Goal: Find specific page/section: Find specific page/section

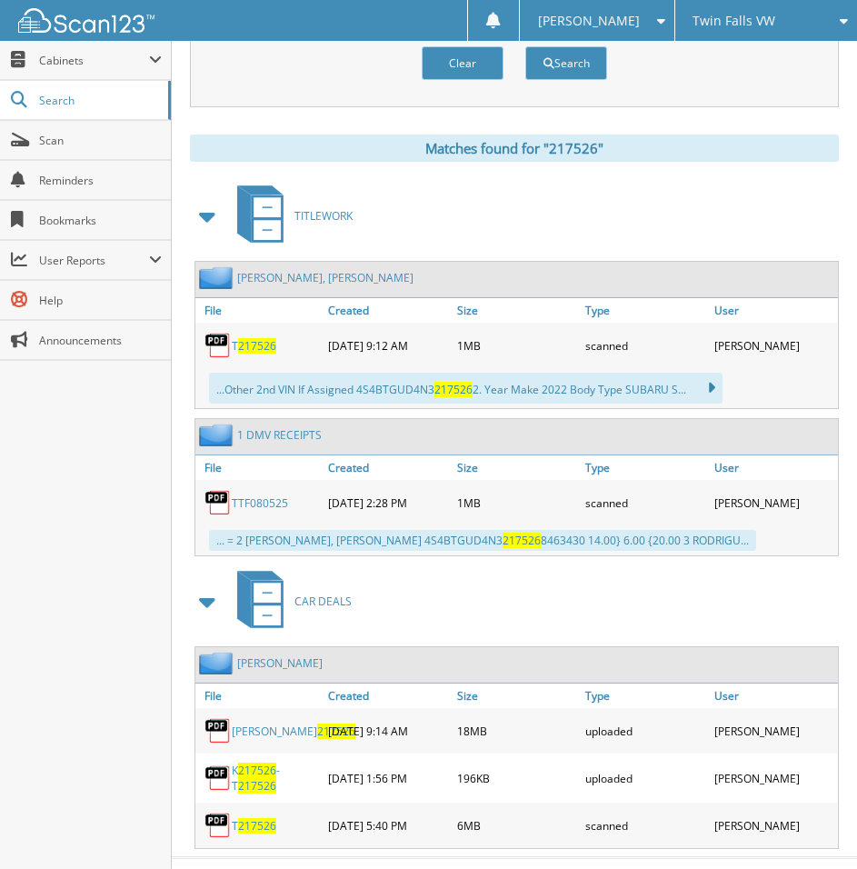
scroll to position [764, 0]
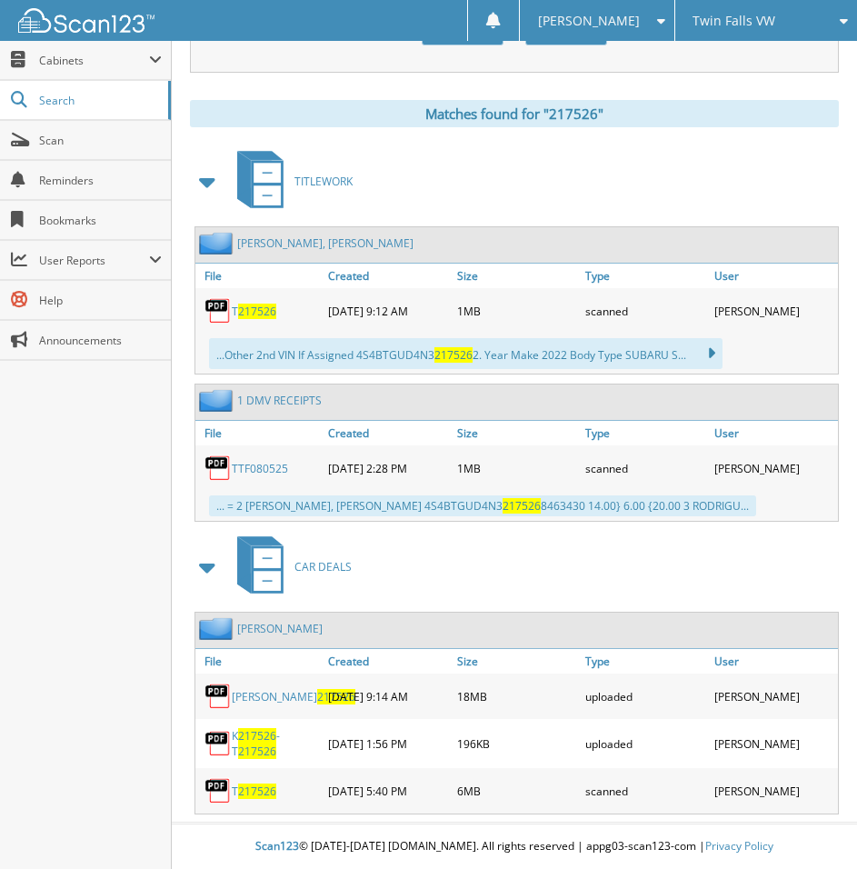
click at [254, 793] on span "217526" at bounding box center [257, 791] width 38 height 15
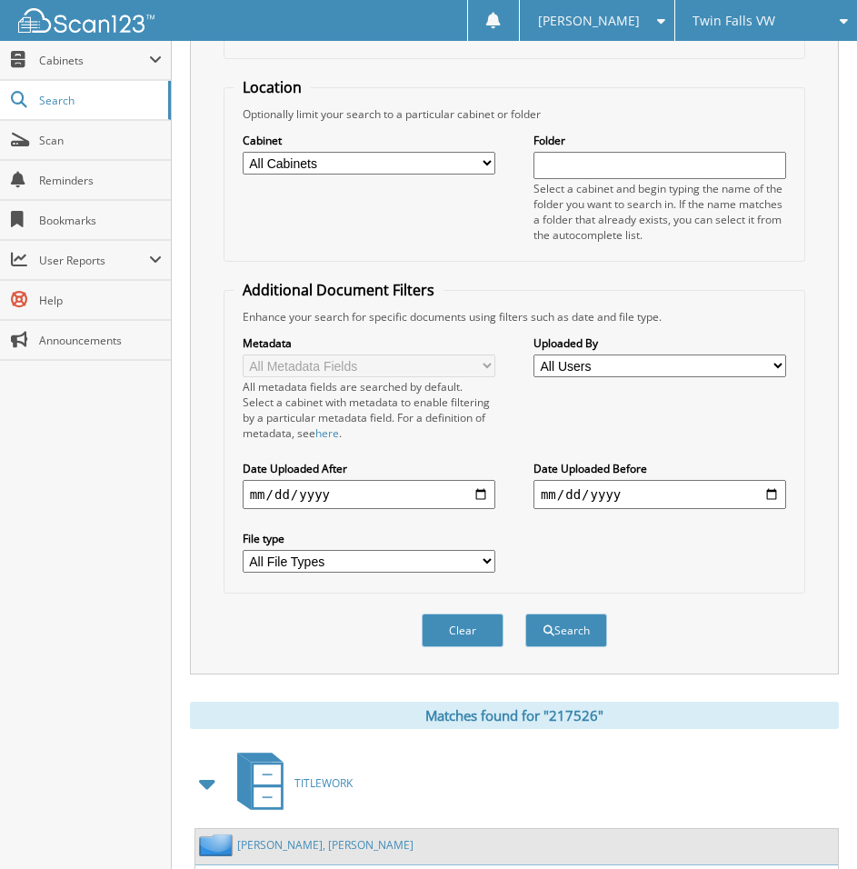
scroll to position [0, 0]
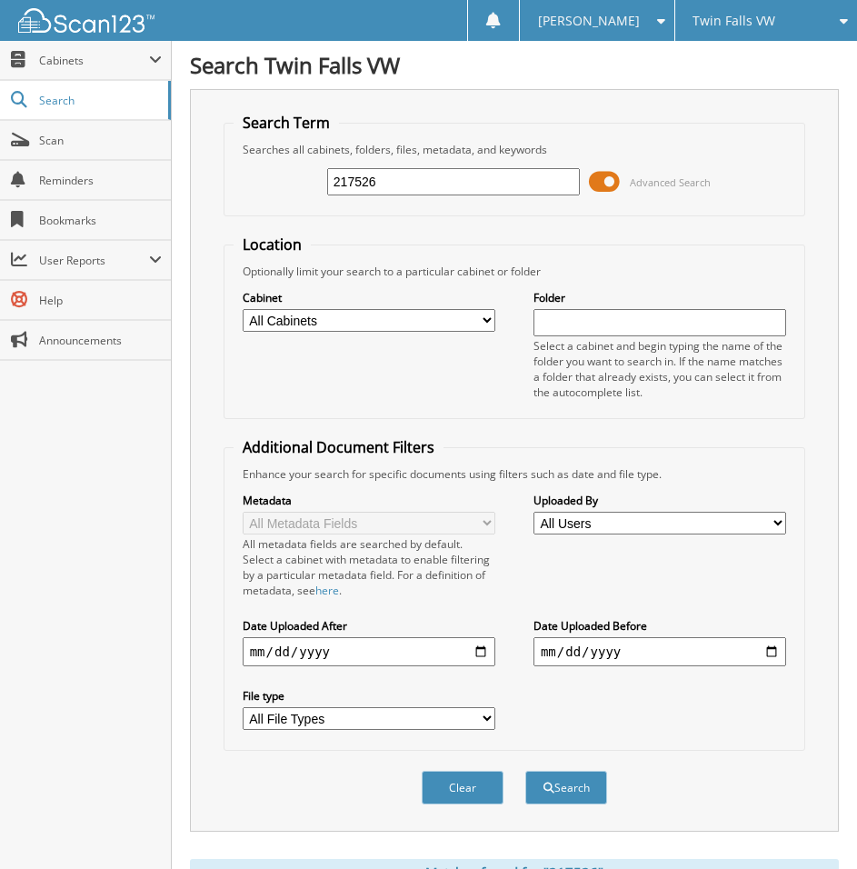
click at [444, 176] on input "217526" at bounding box center [453, 181] width 253 height 27
click at [760, 3] on div "Twin Falls VW" at bounding box center [767, 20] width 164 height 41
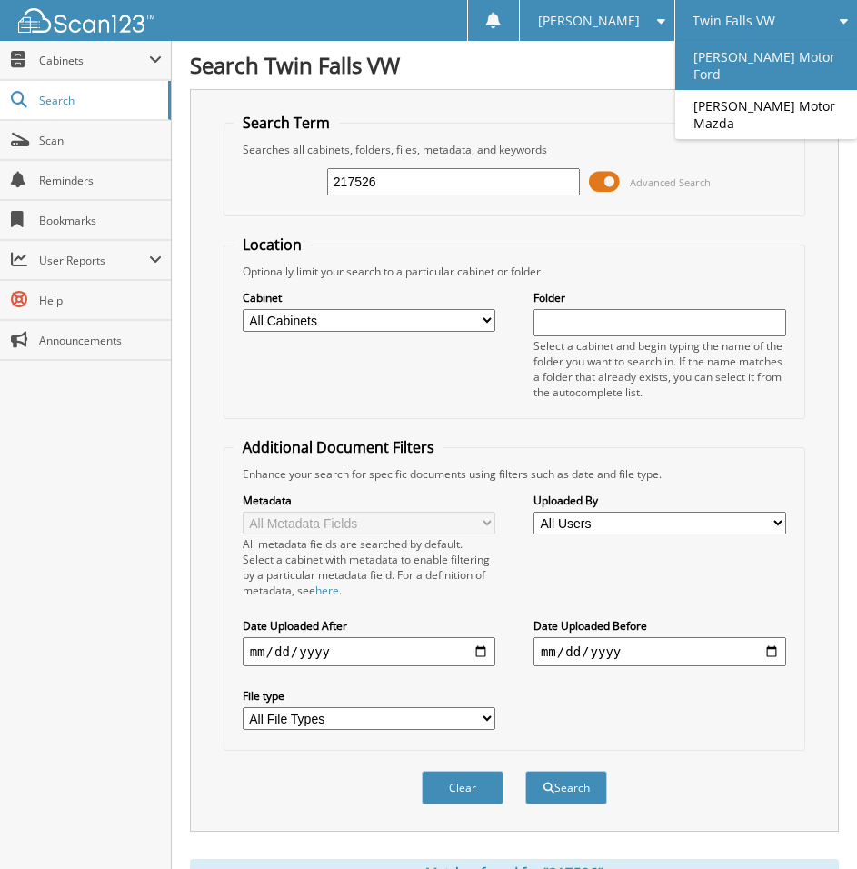
click at [759, 51] on link "[PERSON_NAME] Motor Ford" at bounding box center [767, 65] width 182 height 49
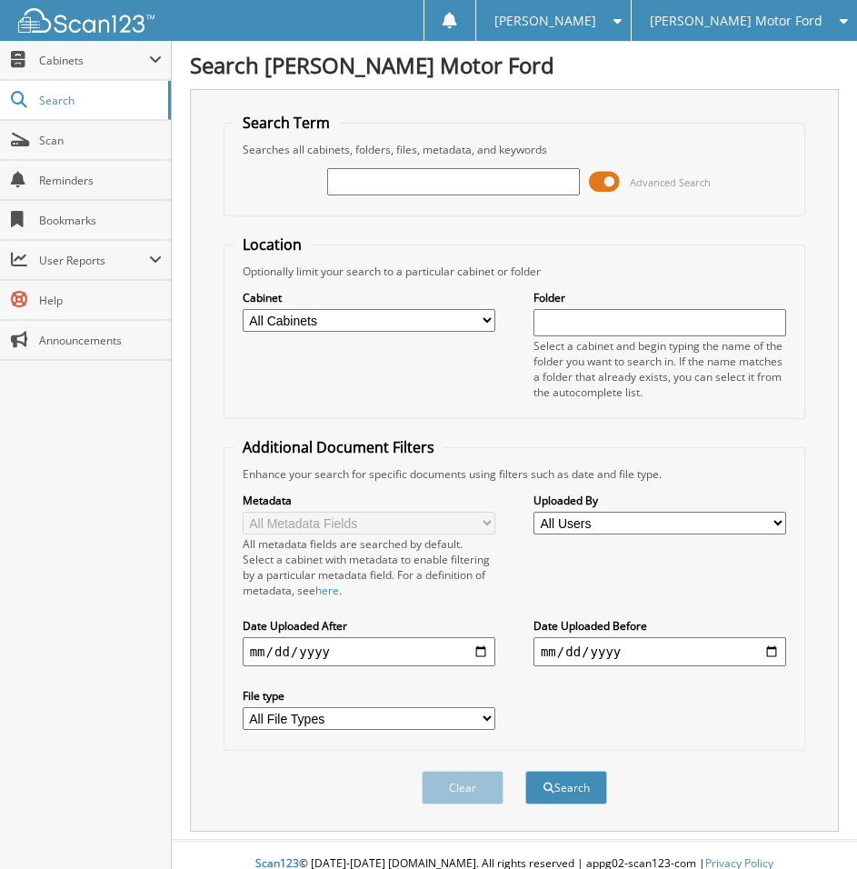
click at [383, 194] on input "text" at bounding box center [453, 181] width 253 height 27
type input "218845"
click at [526, 771] on button "Search" at bounding box center [567, 788] width 82 height 34
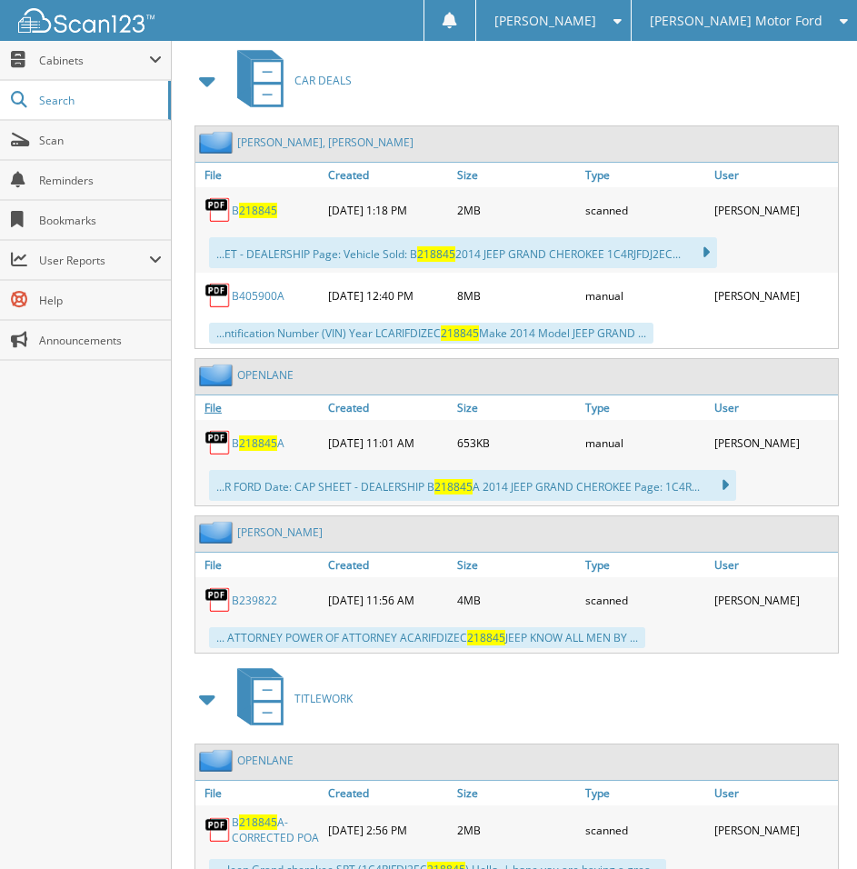
scroll to position [727, 0]
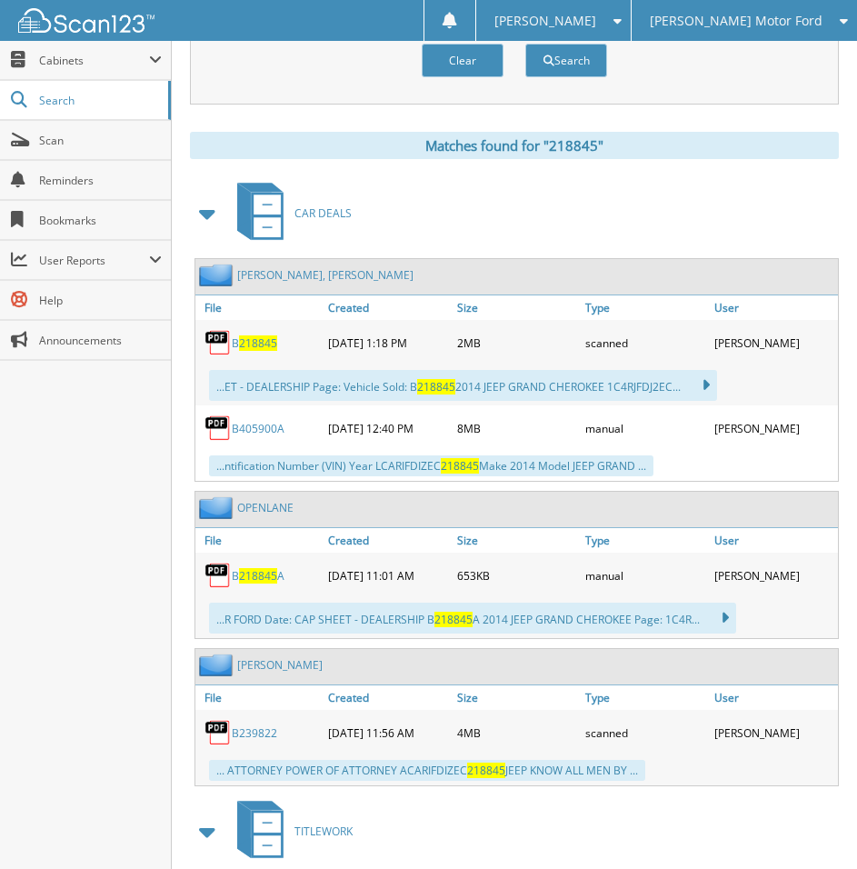
click at [275, 576] on span "218845" at bounding box center [258, 575] width 38 height 15
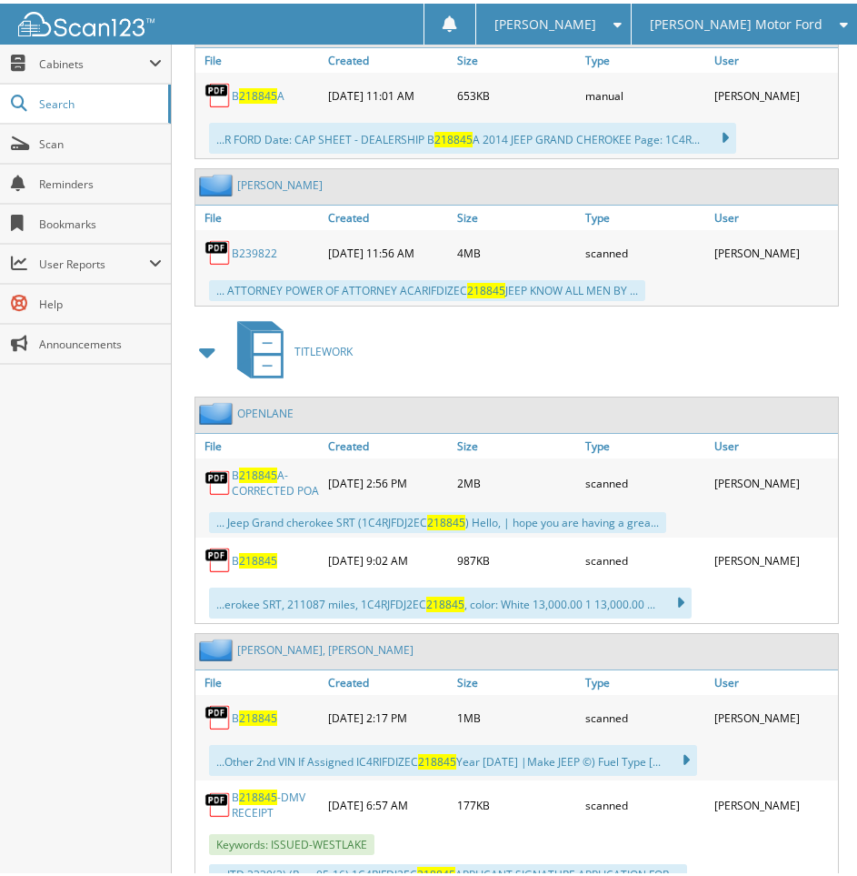
scroll to position [1212, 0]
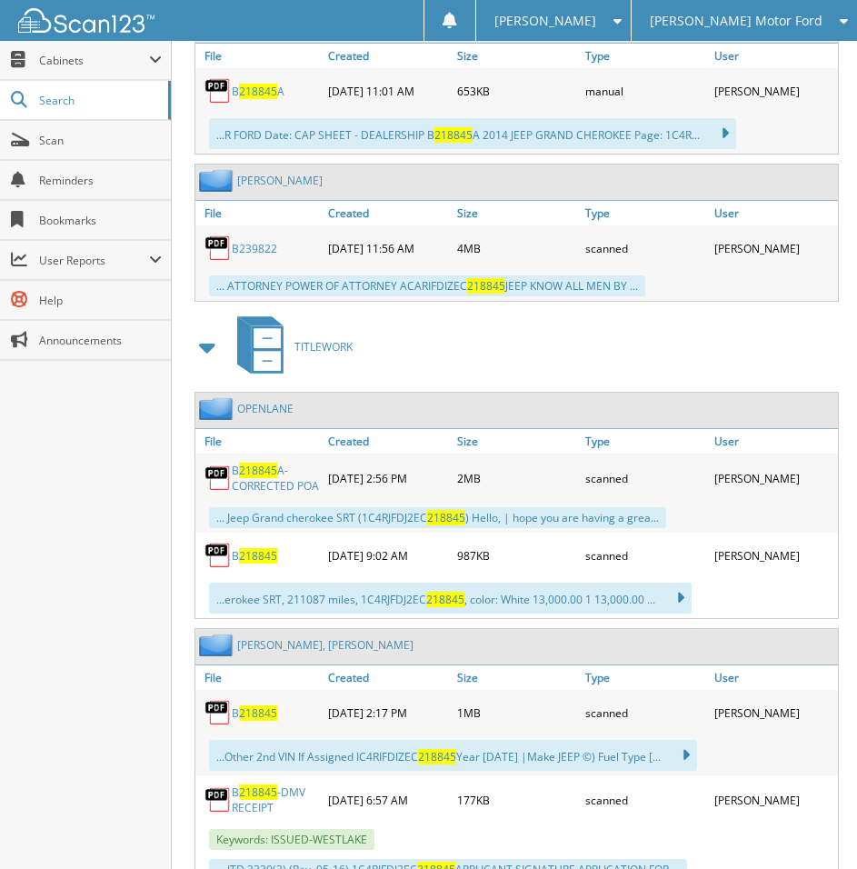
click at [254, 487] on link "B 218845 A-CORRECTED POA" at bounding box center [275, 478] width 87 height 31
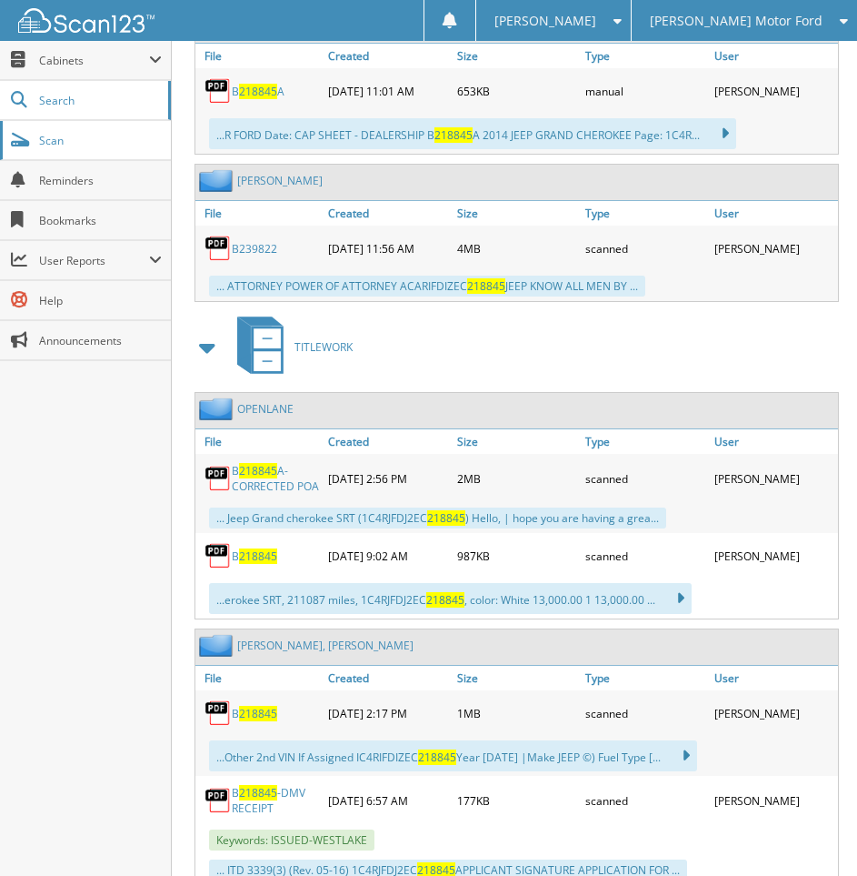
click at [66, 140] on span "Scan" at bounding box center [100, 140] width 123 height 15
